Goal: Find specific page/section: Find specific page/section

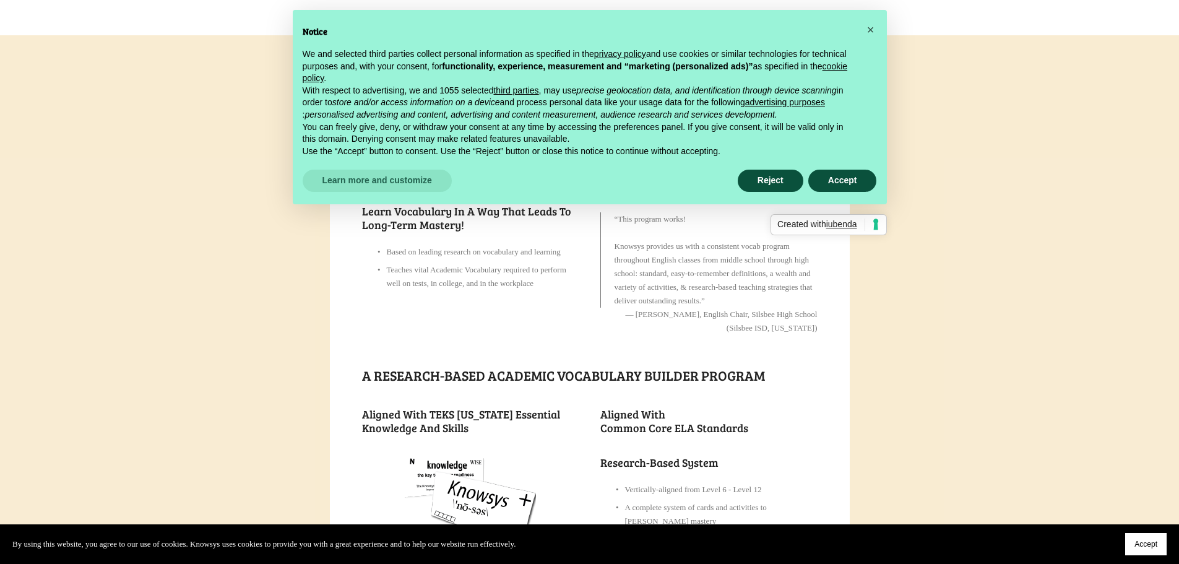
scroll to position [309, 0]
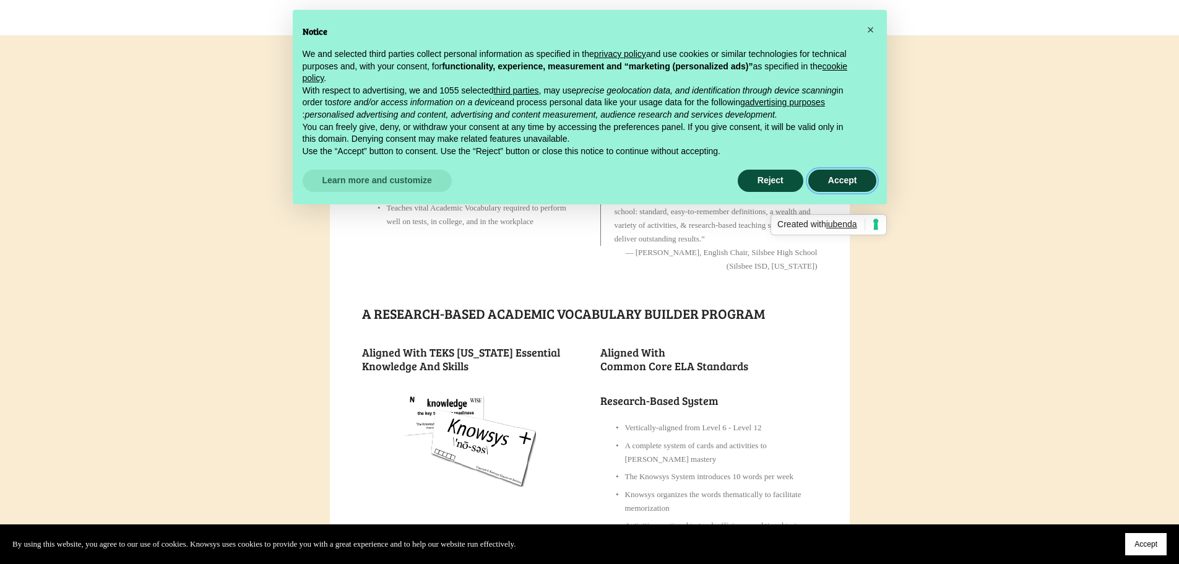
click at [832, 179] on button "Accept" at bounding box center [842, 181] width 69 height 22
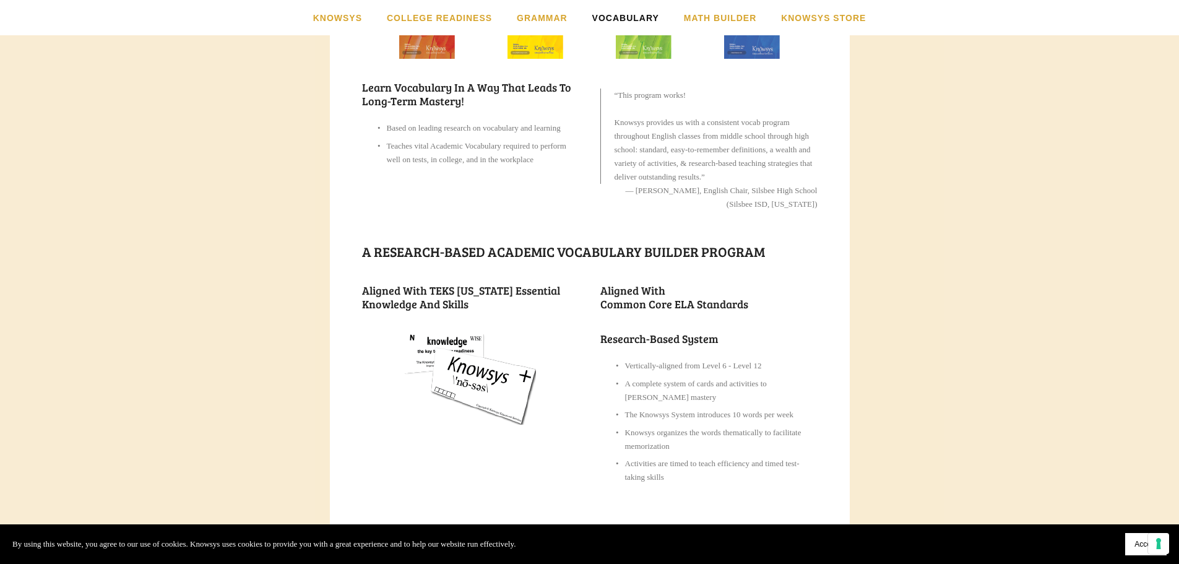
scroll to position [433, 0]
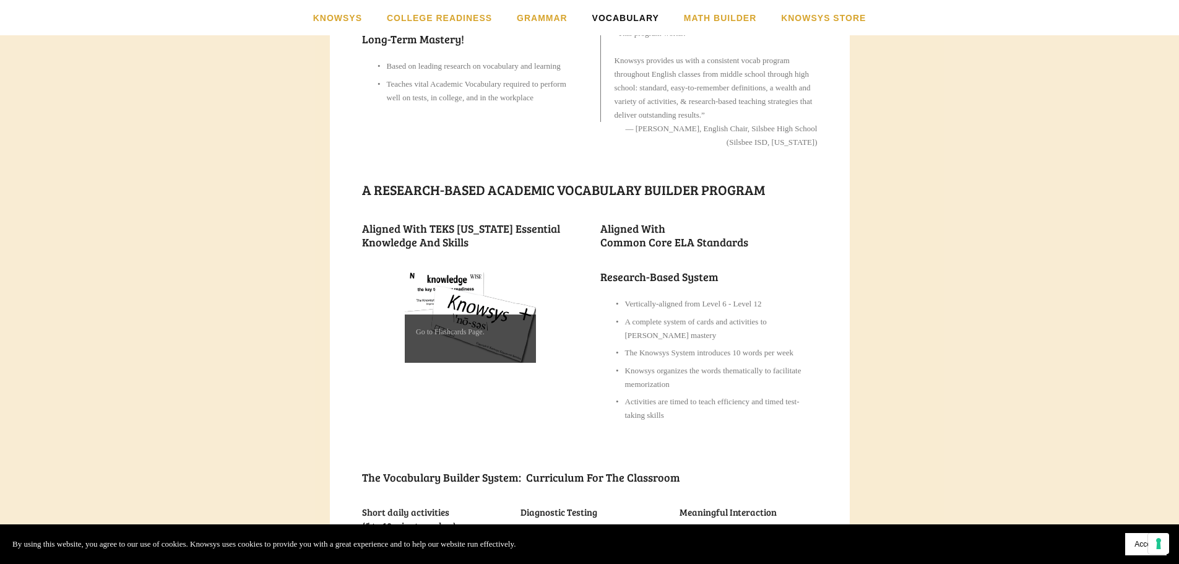
click at [473, 299] on img at bounding box center [470, 316] width 131 height 93
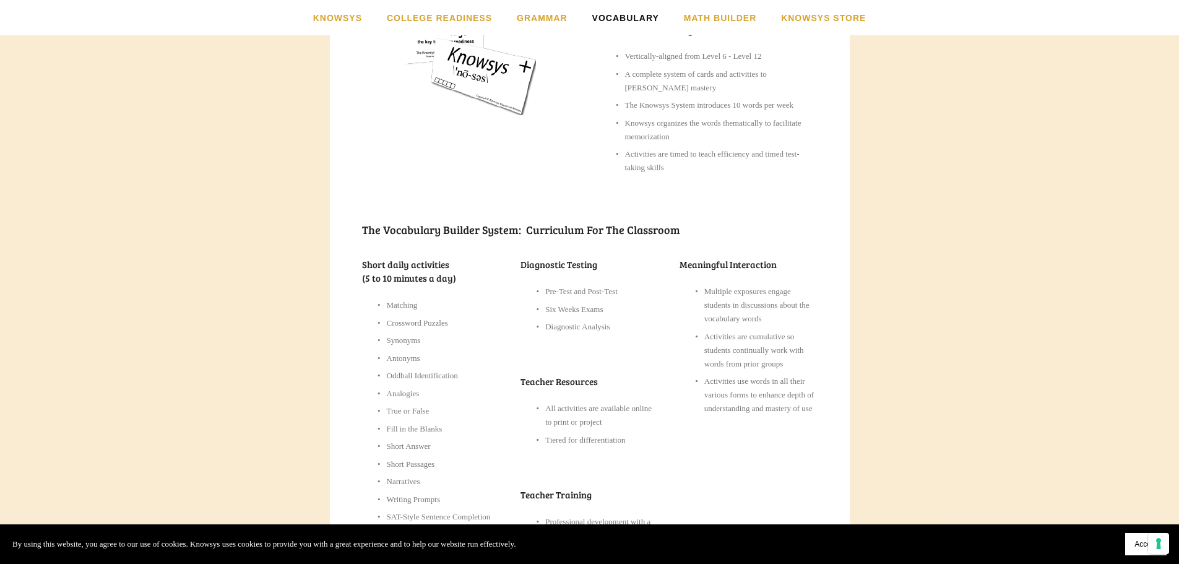
scroll to position [743, 0]
